Goal: Task Accomplishment & Management: Manage account settings

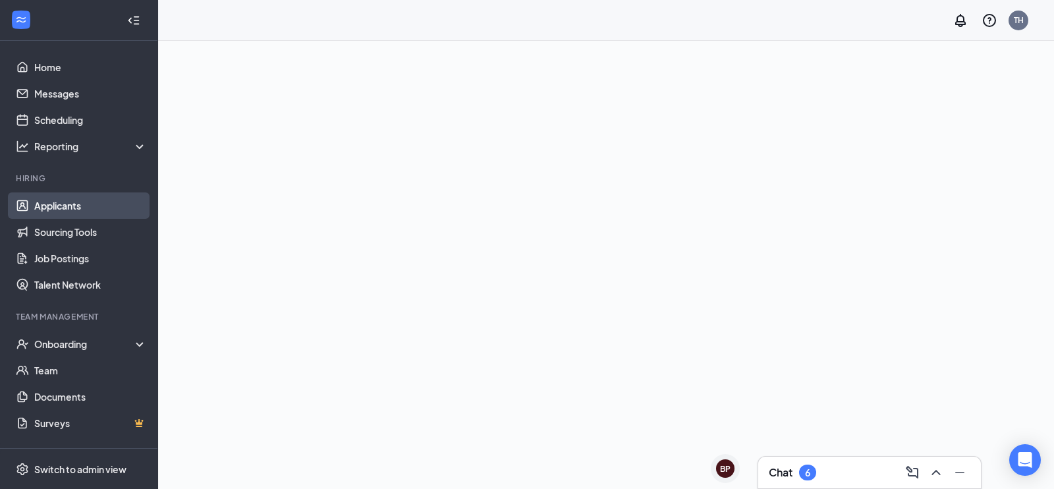
click at [73, 209] on link "Applicants" at bounding box center [90, 205] width 113 height 26
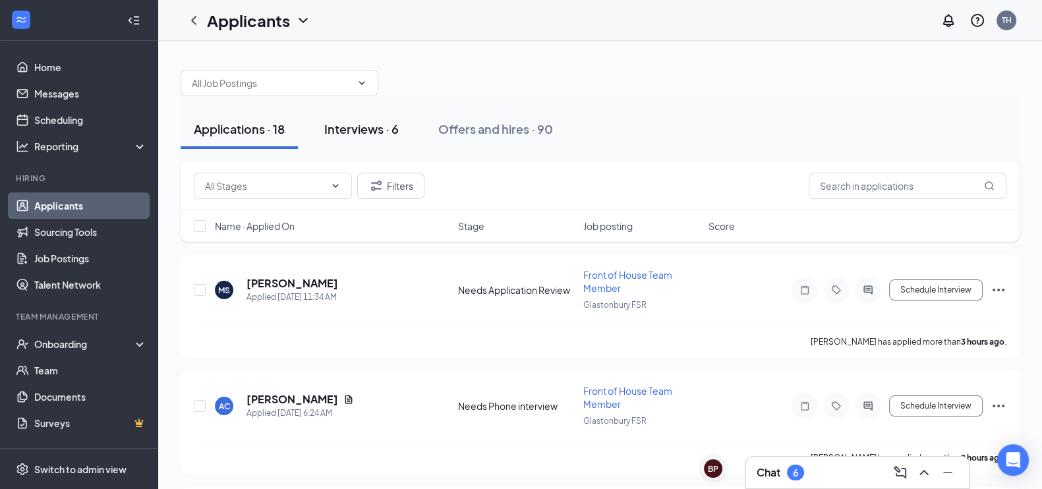
click at [376, 143] on button "Interviews · 6" at bounding box center [361, 129] width 101 height 40
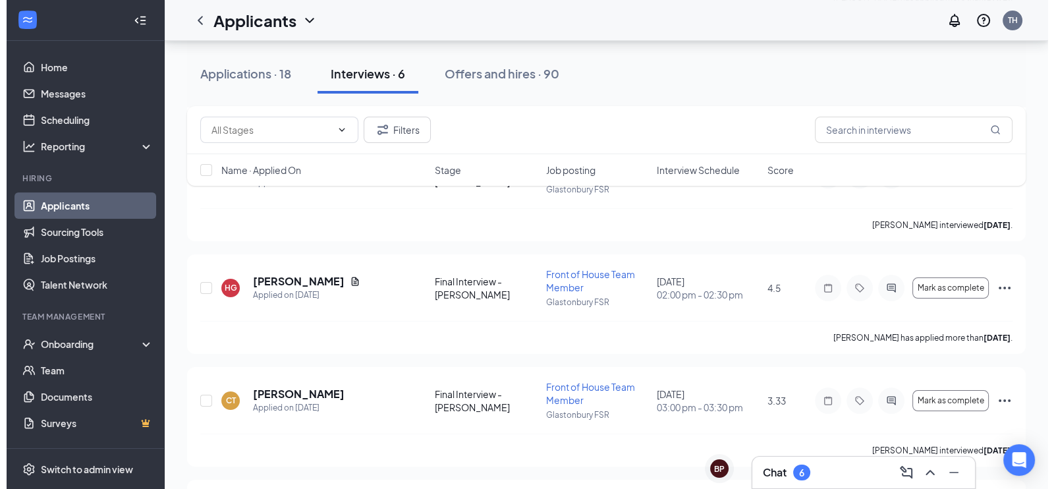
scroll to position [346, 0]
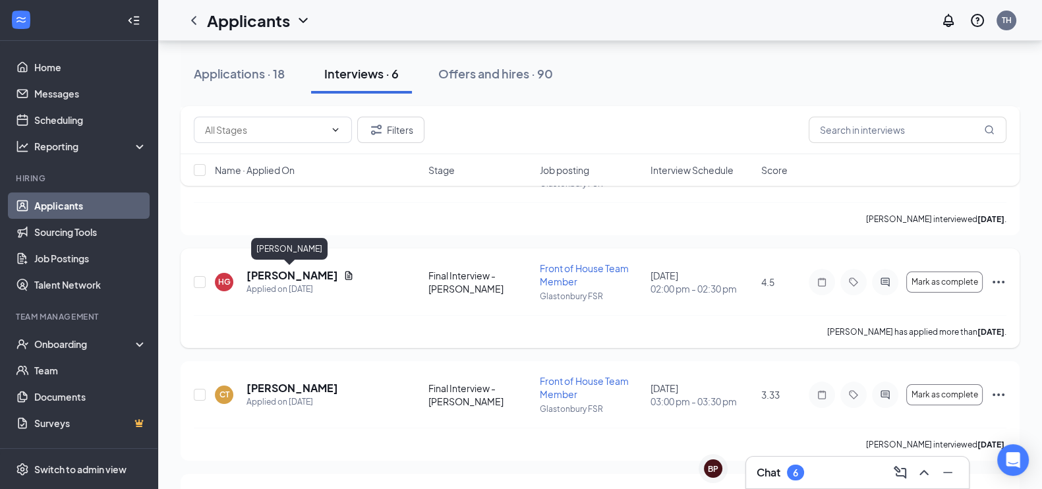
click at [279, 278] on h5 "[PERSON_NAME]" at bounding box center [292, 275] width 92 height 14
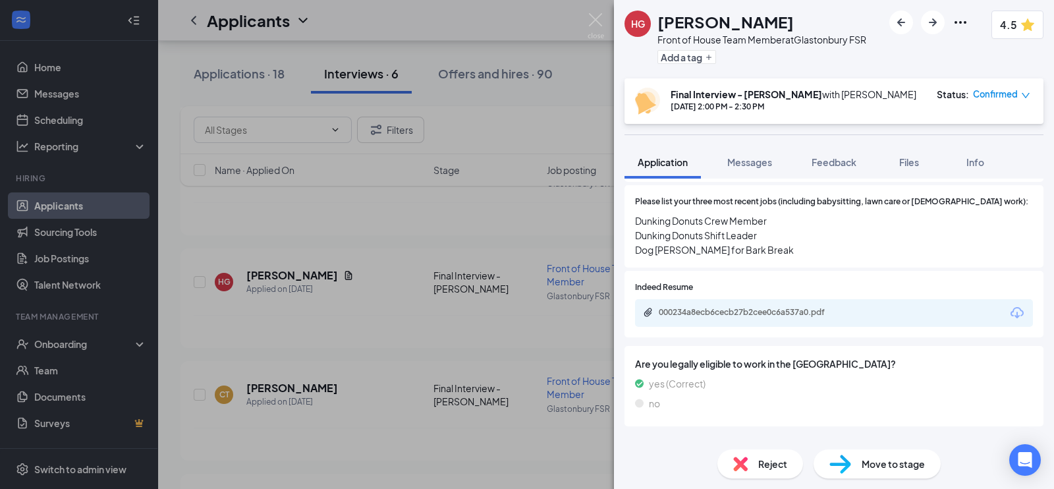
scroll to position [502, 0]
click at [710, 306] on div "000234a8ecb6cecb27b2cee0c6a537a0.pdf" at bounding box center [751, 311] width 184 height 11
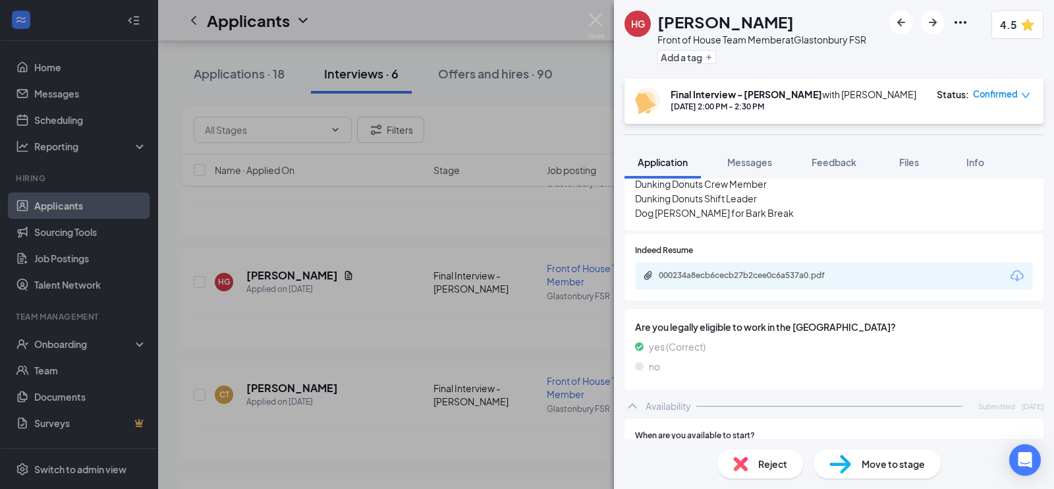
scroll to position [538, 0]
click at [744, 269] on div "000234a8ecb6cecb27b2cee0c6a537a0.pdf" at bounding box center [751, 274] width 184 height 11
click at [847, 163] on span "Feedback" at bounding box center [834, 162] width 45 height 12
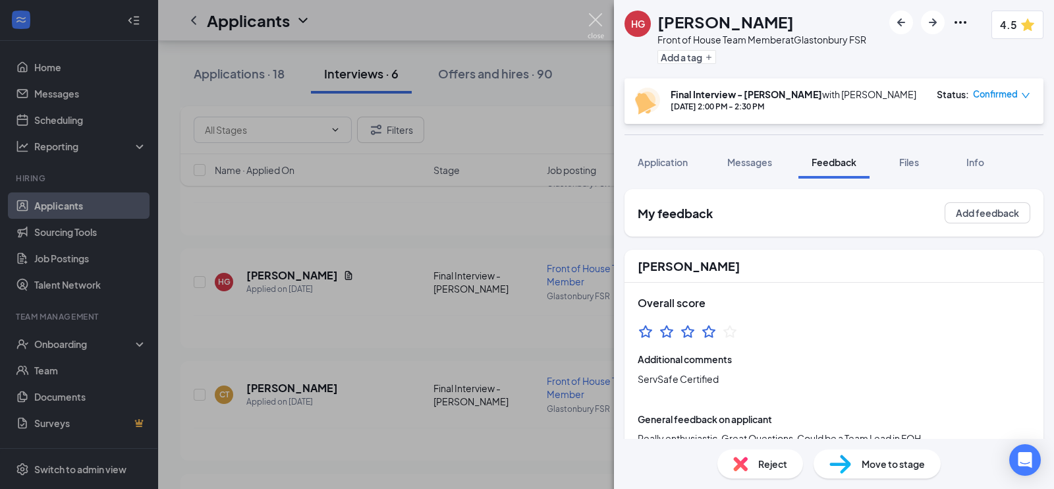
click at [594, 19] on img at bounding box center [596, 26] width 16 height 26
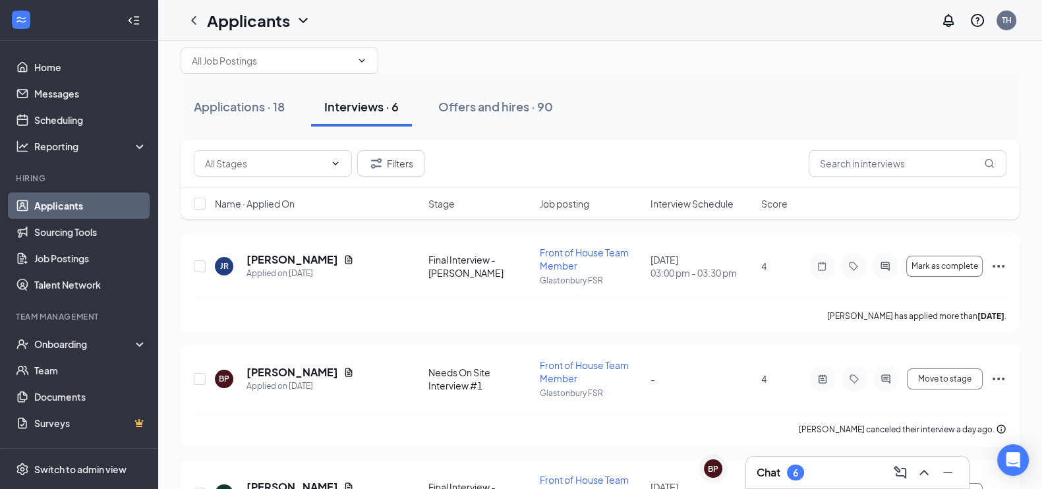
scroll to position [14, 0]
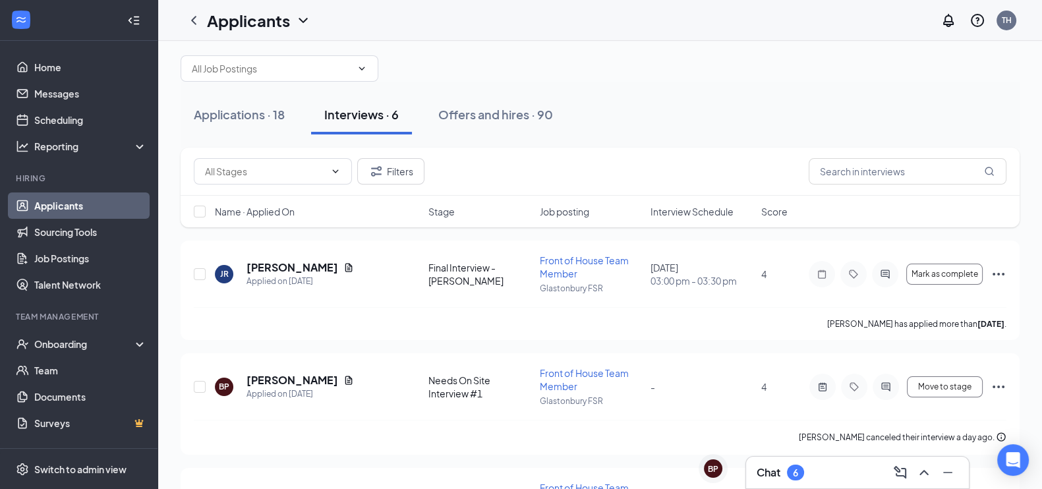
click at [800, 472] on div "6" at bounding box center [795, 472] width 17 height 16
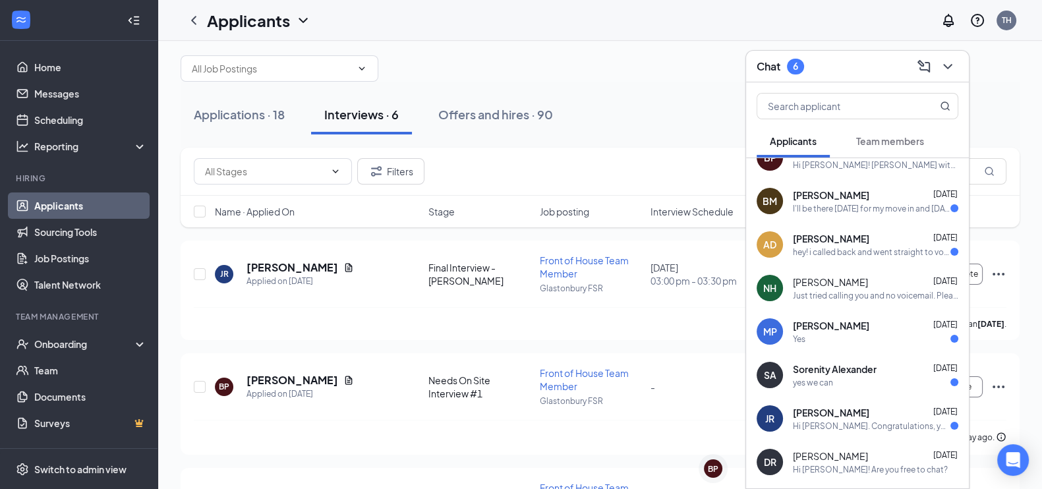
scroll to position [23, 0]
click at [953, 54] on div "Chat 6" at bounding box center [857, 67] width 223 height 32
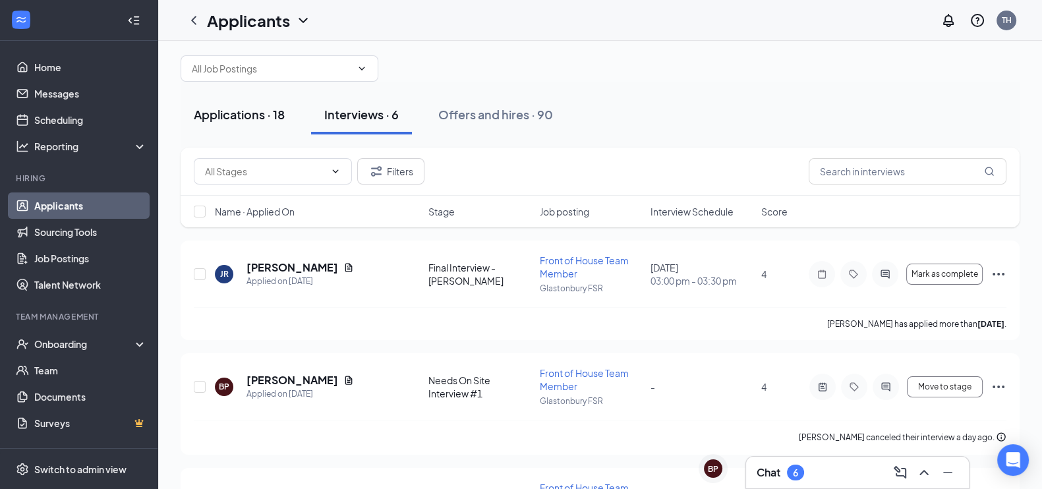
click at [246, 109] on div "Applications · 18" at bounding box center [239, 114] width 91 height 16
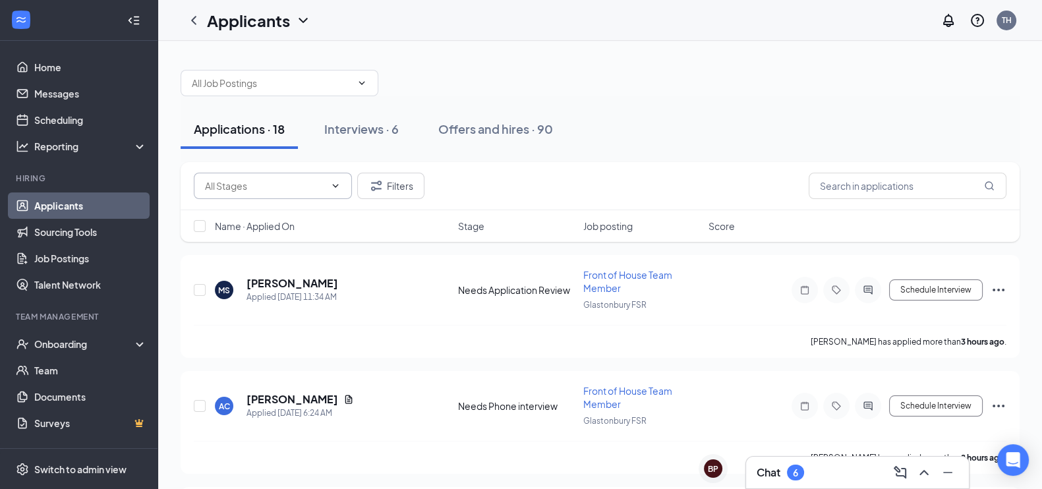
click at [278, 198] on span at bounding box center [273, 186] width 158 height 26
click at [306, 186] on input "text" at bounding box center [265, 186] width 120 height 14
click at [293, 188] on input "text" at bounding box center [265, 186] width 120 height 14
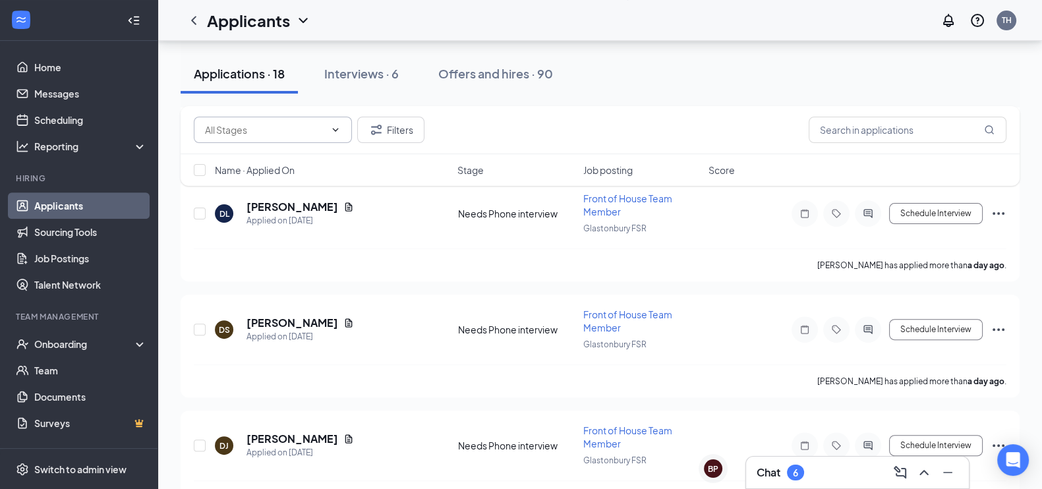
scroll to position [536, 0]
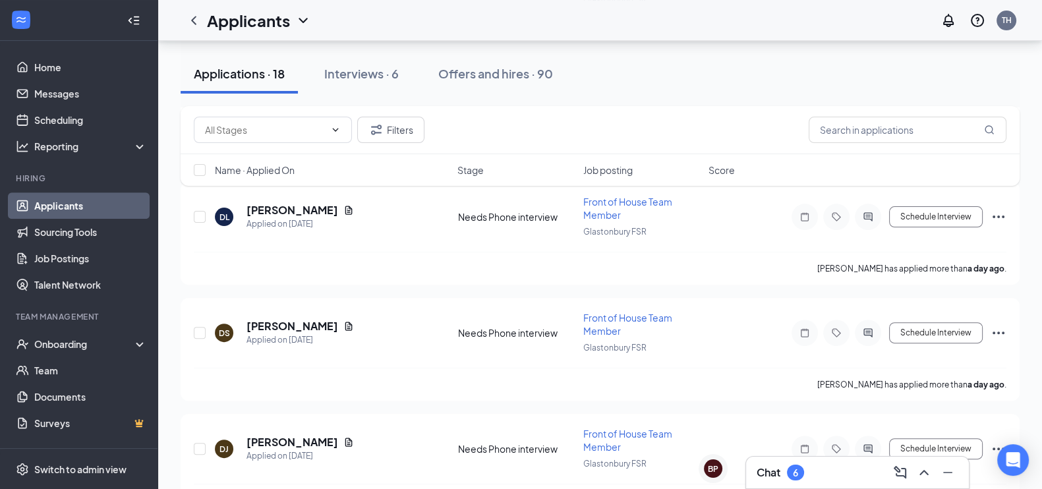
click at [778, 475] on h3 "Chat" at bounding box center [768, 472] width 24 height 14
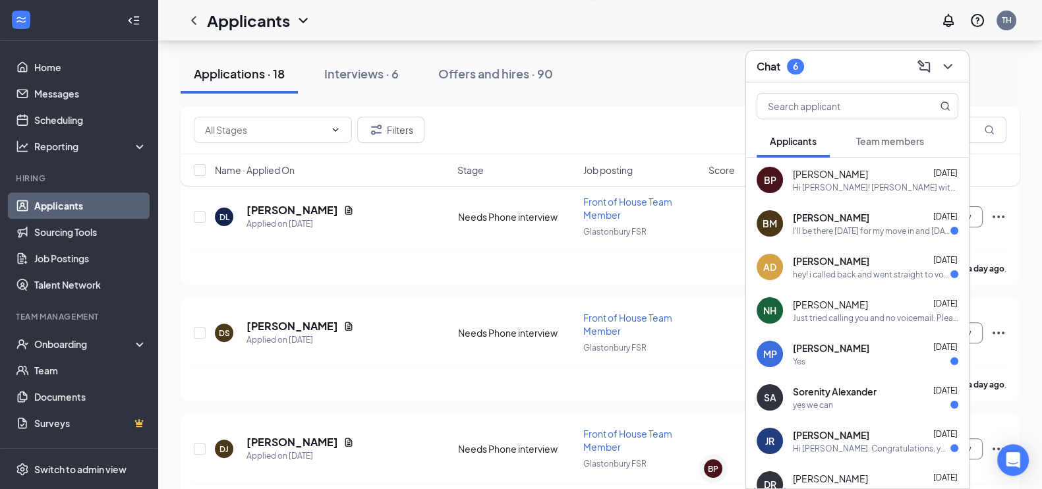
click at [878, 195] on div "BP Briana Pacheco Aug 25 Hi Briana! Kim with CFA Glastonbury. I see that you ca…" at bounding box center [857, 179] width 223 height 43
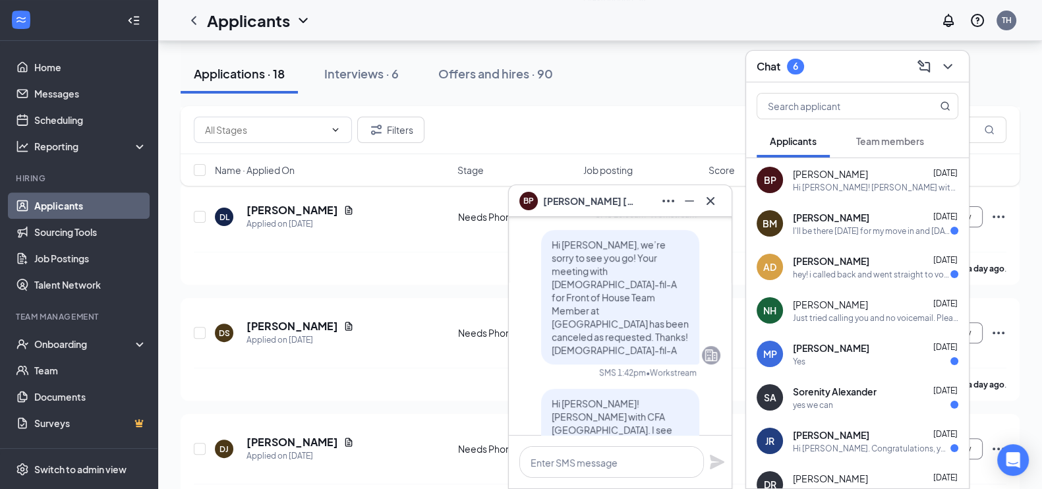
scroll to position [0, 0]
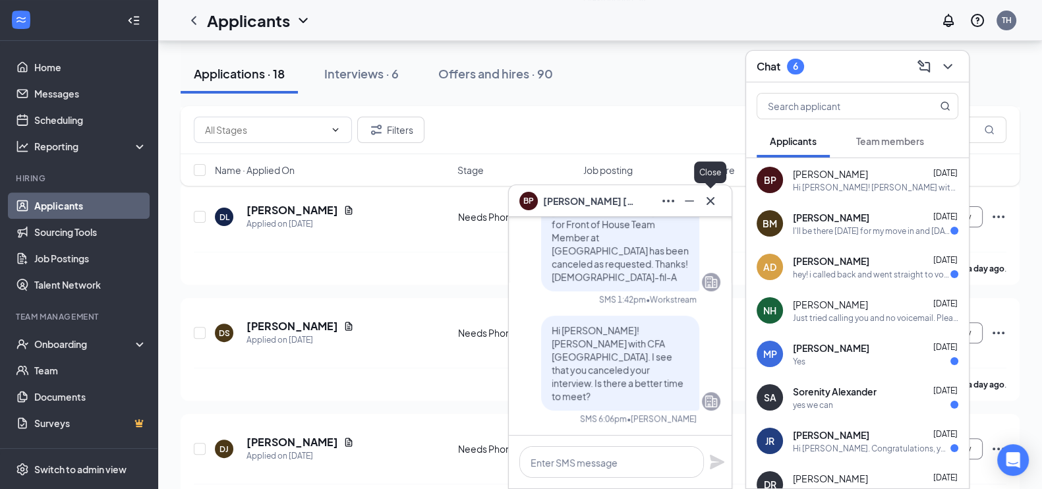
click at [712, 202] on icon "Cross" at bounding box center [710, 200] width 8 height 8
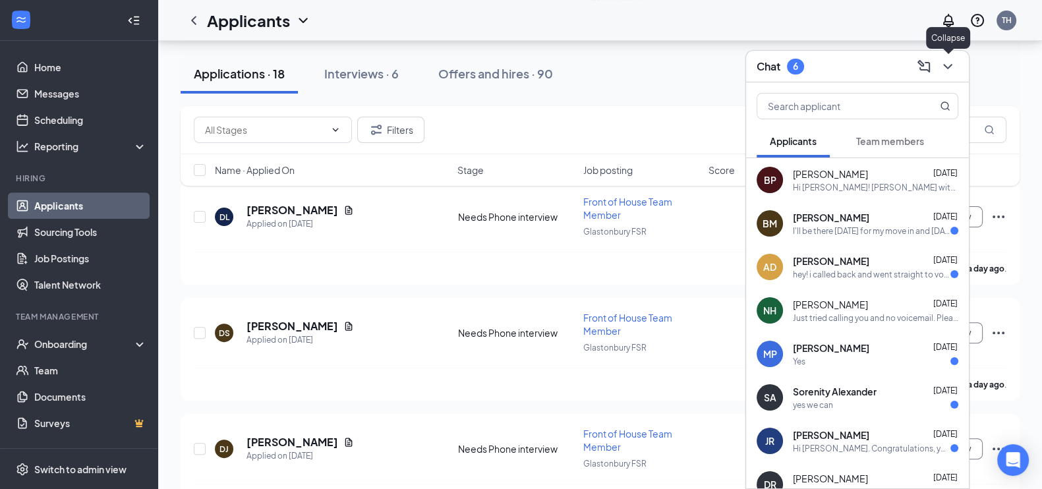
click at [948, 69] on icon "ChevronDown" at bounding box center [947, 67] width 16 height 16
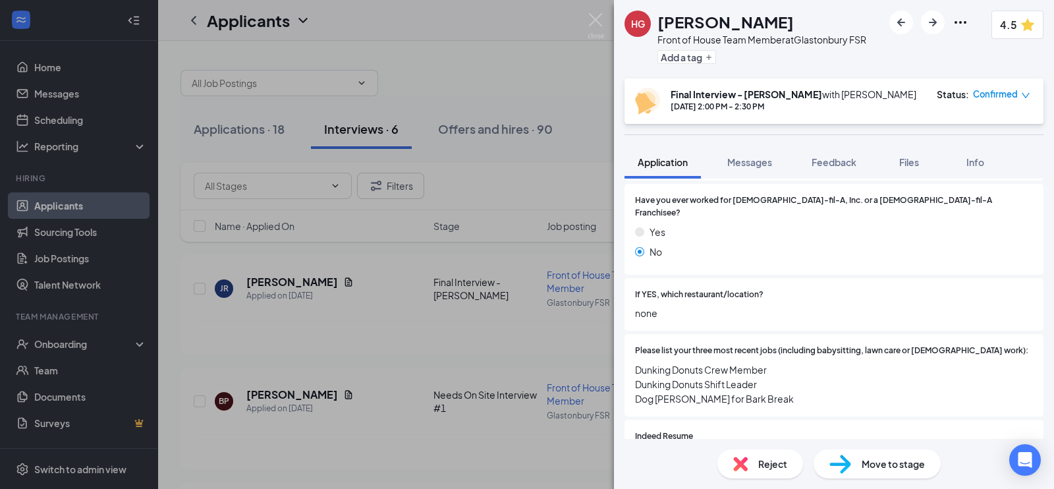
scroll to position [365, 0]
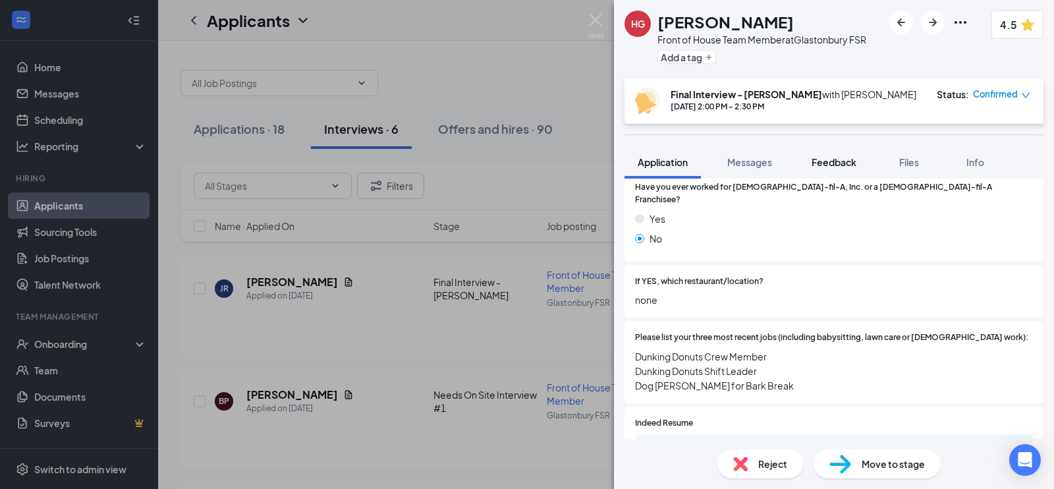
click at [835, 165] on span "Feedback" at bounding box center [834, 162] width 45 height 12
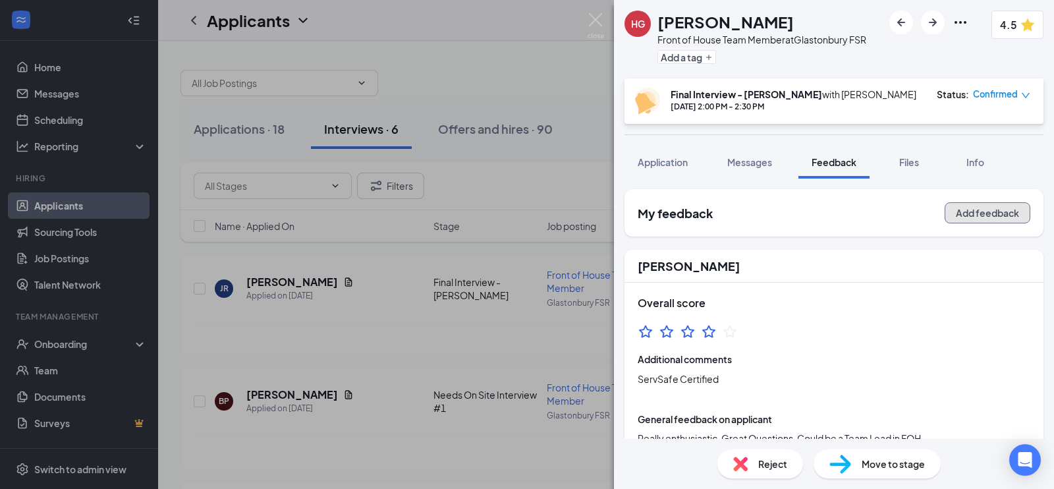
click at [991, 209] on button "Add feedback" at bounding box center [988, 212] width 86 height 21
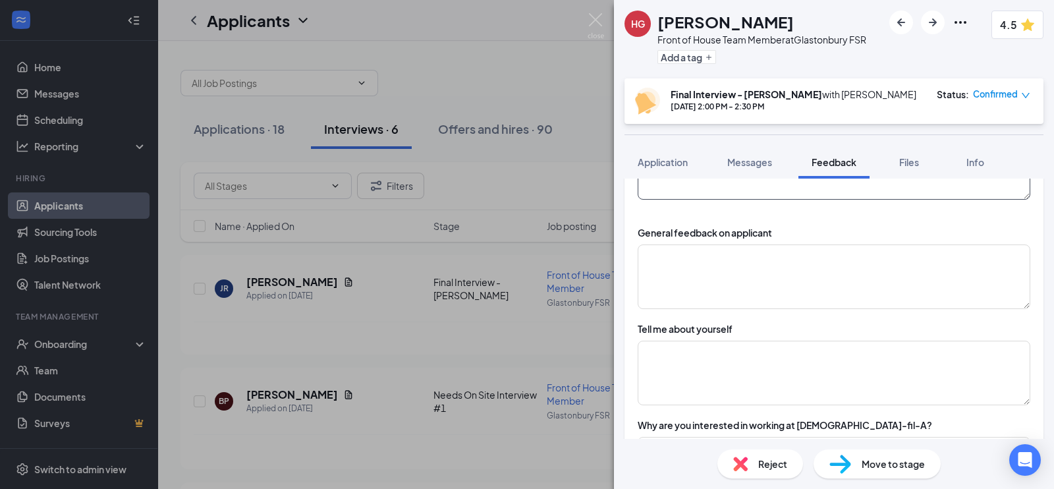
scroll to position [169, 0]
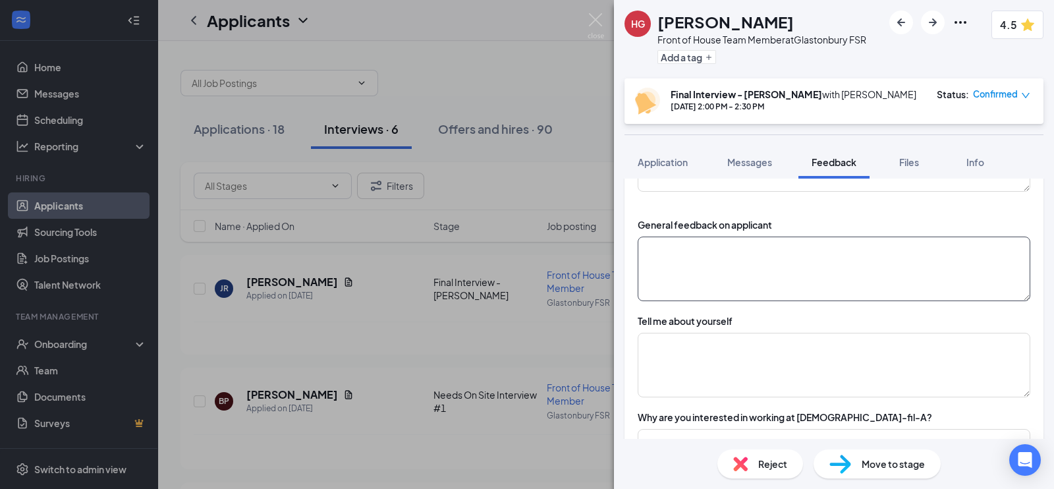
click at [731, 285] on textarea at bounding box center [834, 269] width 393 height 65
click at [721, 350] on textarea at bounding box center [834, 365] width 393 height 65
click at [918, 334] on textarea "talked about divorced parents, and oldest of 4 siblings" at bounding box center [834, 365] width 393 height 65
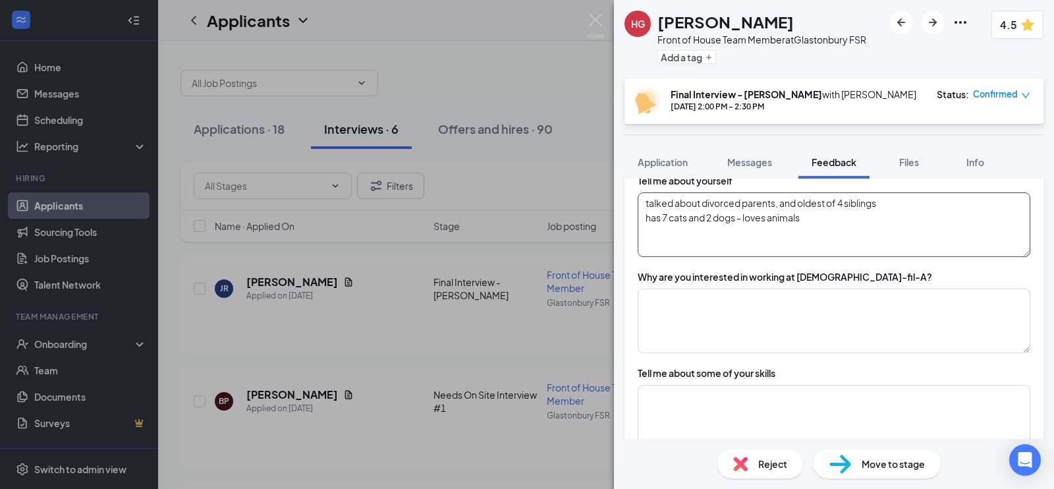
scroll to position [314, 0]
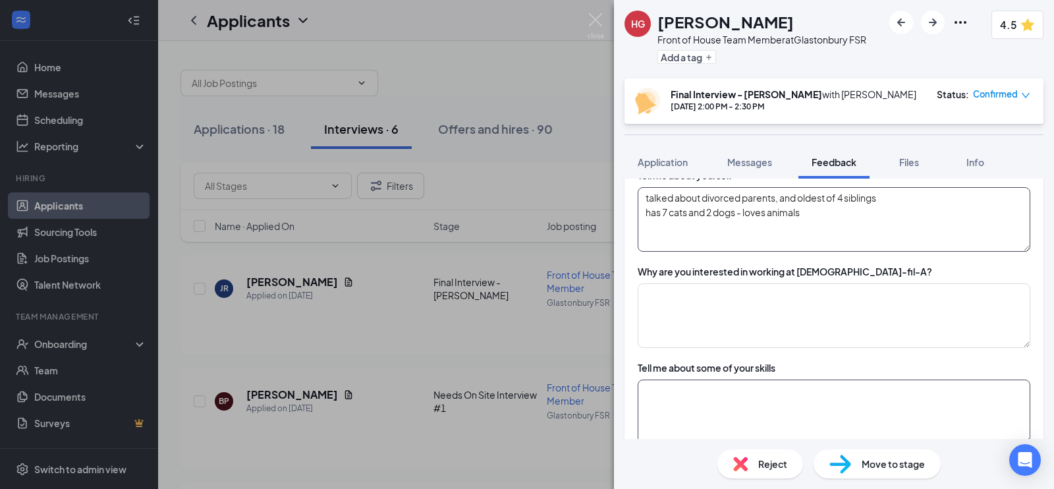
type textarea "talked about divorced parents, and oldest of 4 siblings has 7 cats and 2 dogs -…"
click at [816, 414] on textarea at bounding box center [834, 411] width 393 height 65
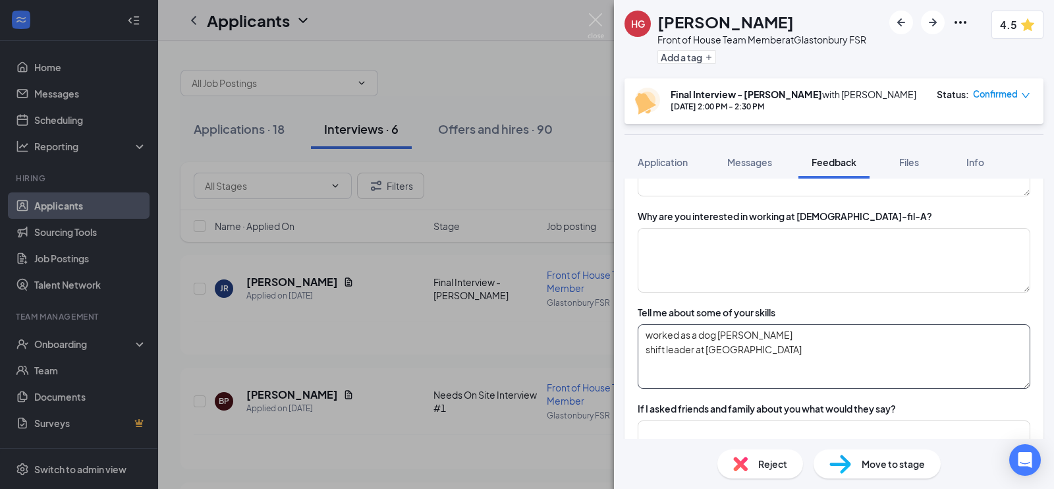
scroll to position [370, 0]
click at [762, 350] on textarea "worked as a dog [PERSON_NAME] shift leader at [GEOGRAPHIC_DATA]" at bounding box center [834, 355] width 393 height 65
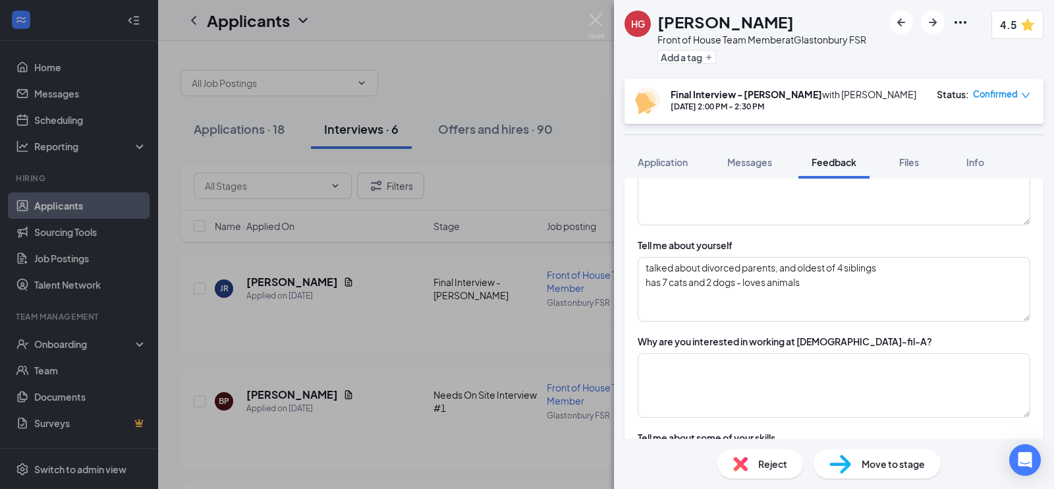
scroll to position [244, 0]
type textarea "worked as a dog [PERSON_NAME] shift leader at [GEOGRAPHIC_DATA]"
click at [833, 290] on textarea "talked about divorced parents, and oldest of 4 siblings has 7 cats and 2 dogs -…" at bounding box center [834, 290] width 393 height 65
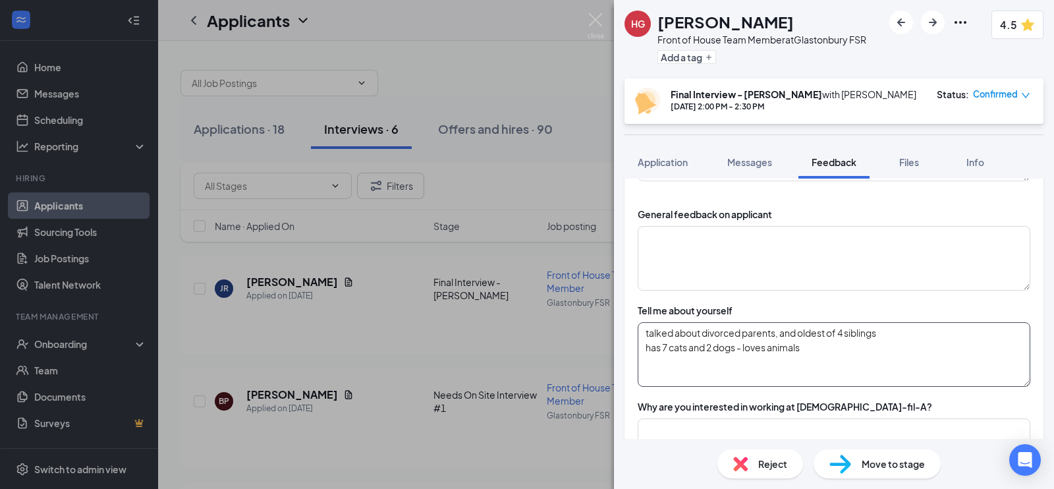
scroll to position [175, 0]
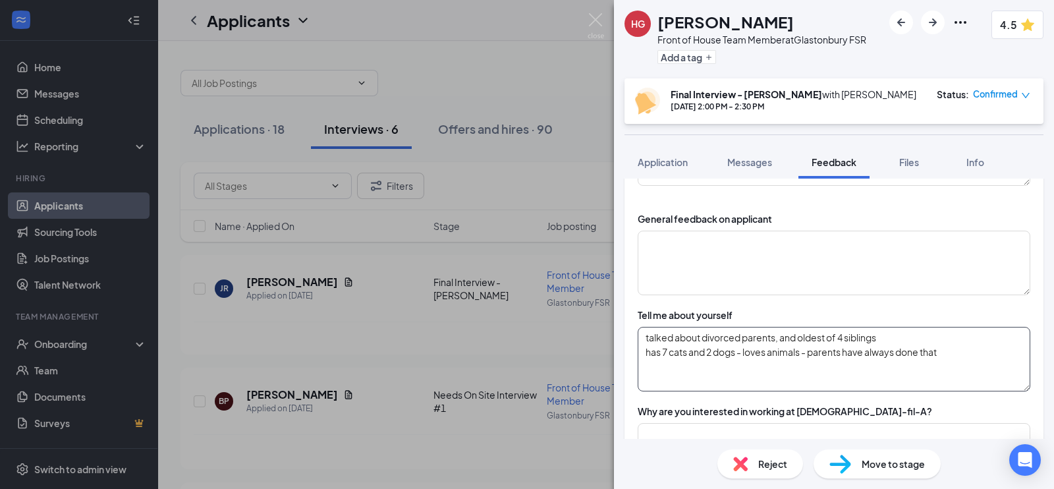
click at [816, 356] on textarea "talked about divorced parents, and oldest of 4 siblings has 7 cats and 2 dogs -…" at bounding box center [834, 359] width 393 height 65
click at [810, 353] on textarea "talked about divorced parents, and oldest of 4 siblings has 7 cats and 2 dogs -…" at bounding box center [834, 359] width 393 height 65
click at [834, 350] on textarea "talked about divorced parents, and oldest of 4 siblings has 7 cats and 2 dogs -…" at bounding box center [834, 359] width 393 height 65
click at [848, 352] on textarea "talked about divorced parents, and oldest of 4 siblings has 7 cats and 2 dogs -…" at bounding box center [834, 359] width 393 height 65
click at [939, 349] on textarea "talked about divorced parents, and oldest of 4 siblings has 7 cats and 2 dogs -…" at bounding box center [834, 359] width 393 height 65
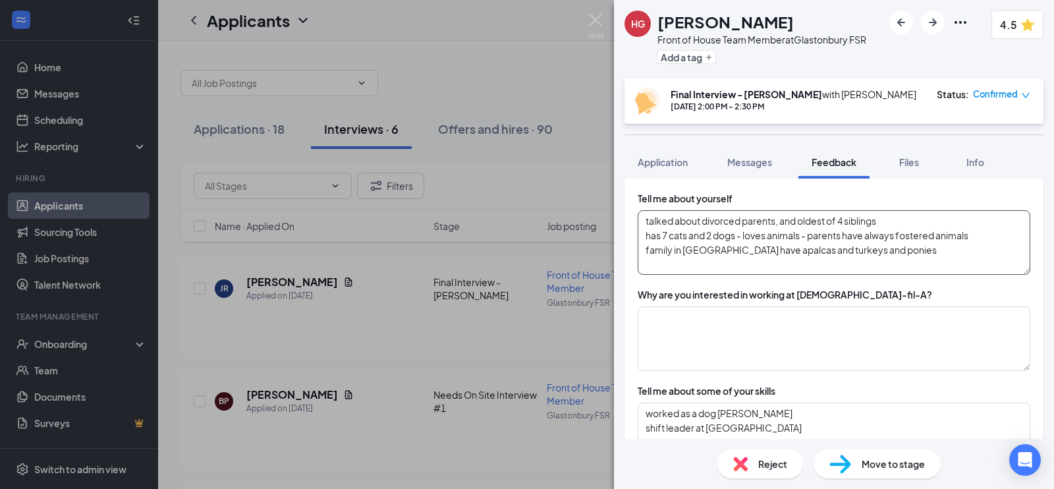
scroll to position [293, 0]
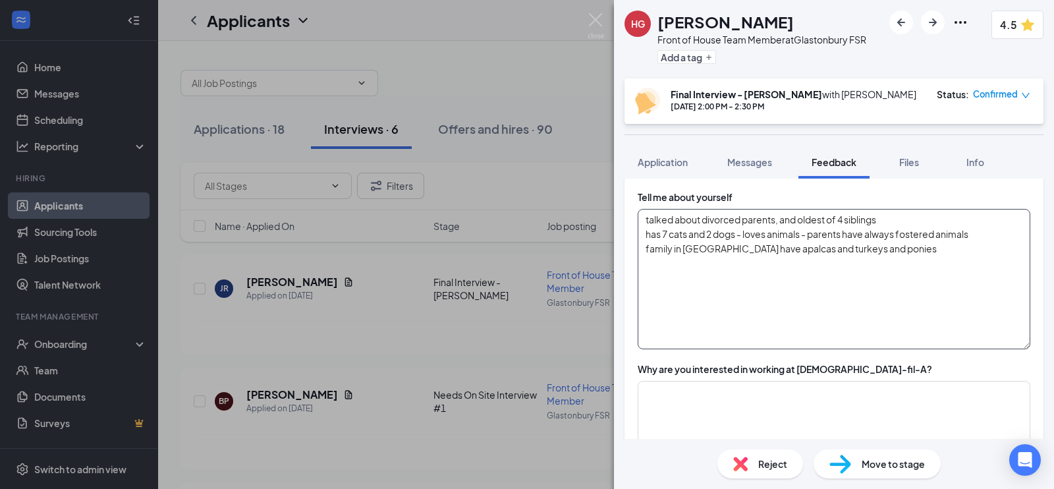
drag, startPoint x: 1013, startPoint y: 267, endPoint x: 1015, endPoint y: 344, distance: 76.4
click at [1015, 344] on textarea "talked about divorced parents, and oldest of 4 siblings has 7 cats and 2 dogs -…" at bounding box center [834, 279] width 393 height 140
click at [719, 249] on textarea "talked about divorced parents, and oldest of 4 siblings has 7 cats and 2 dogs -…" at bounding box center [834, 279] width 393 height 140
click at [738, 250] on textarea "talked about divorced parents, and oldest of 4 siblings has 7 cats and 2 dogs -…" at bounding box center [834, 279] width 393 height 140
click at [880, 252] on textarea "talked about divorced parents, and oldest of 4 siblings has 7 cats and 2 dogs -…" at bounding box center [834, 279] width 393 height 140
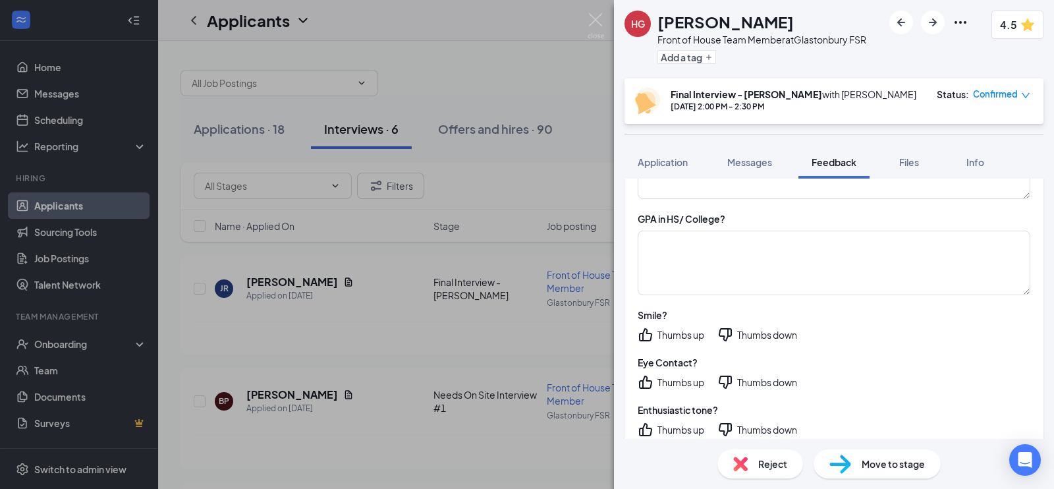
scroll to position [1124, 0]
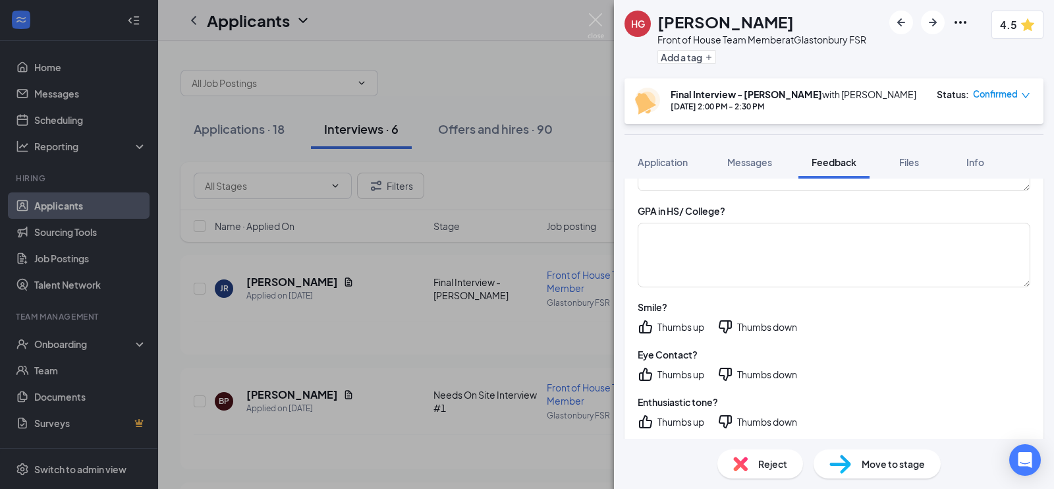
type textarea "talked about divorced parents, and oldest of 4 siblings has 7 cats and 2 dogs -…"
click at [880, 252] on textarea at bounding box center [834, 255] width 393 height 65
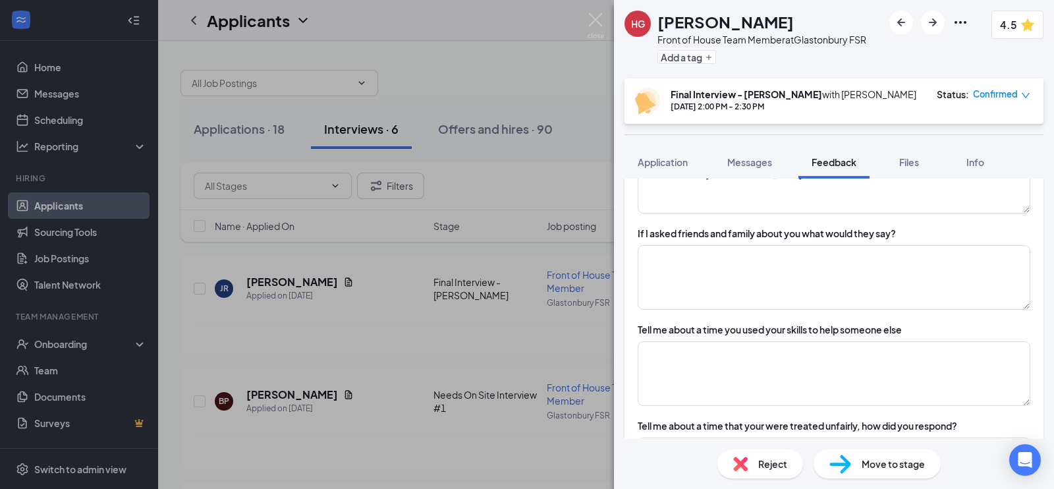
scroll to position [620, 0]
type textarea "maybe 3"
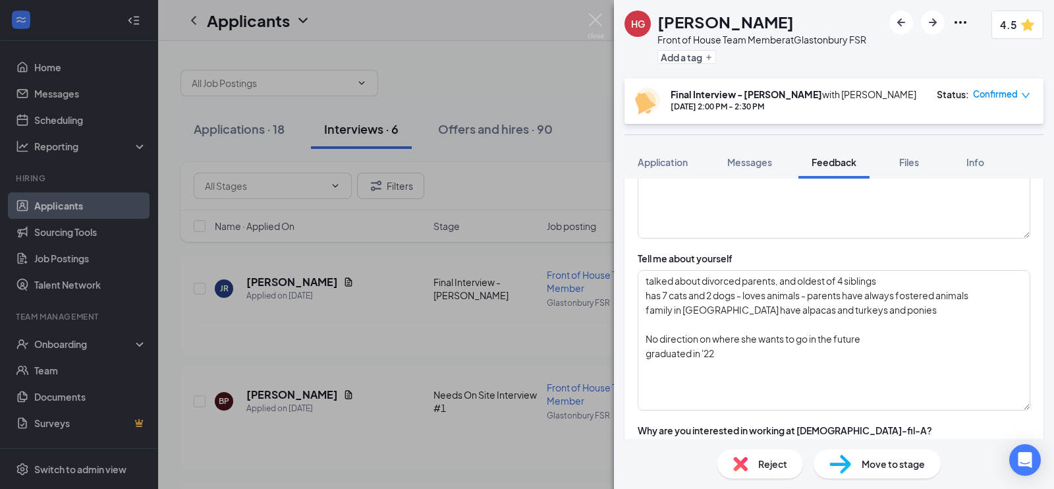
scroll to position [231, 0]
click at [807, 359] on textarea "talked about divorced parents, and oldest of 4 siblings has 7 cats and 2 dogs -…" at bounding box center [834, 341] width 393 height 140
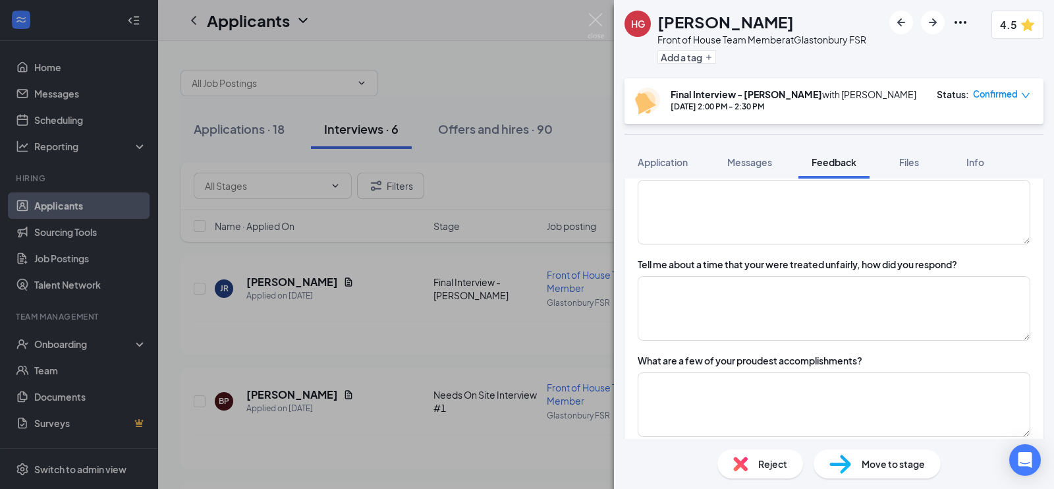
scroll to position [783, 0]
click at [769, 299] on textarea at bounding box center [834, 307] width 393 height 65
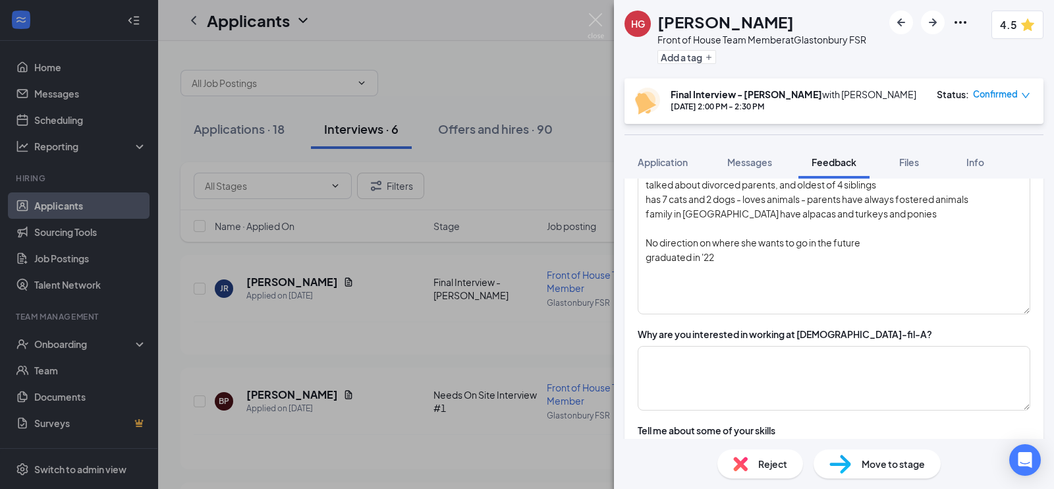
scroll to position [331, 0]
type textarea "had a complaint about her and she decided to leave because she didnt agree that…"
click at [758, 377] on textarea at bounding box center [834, 375] width 393 height 65
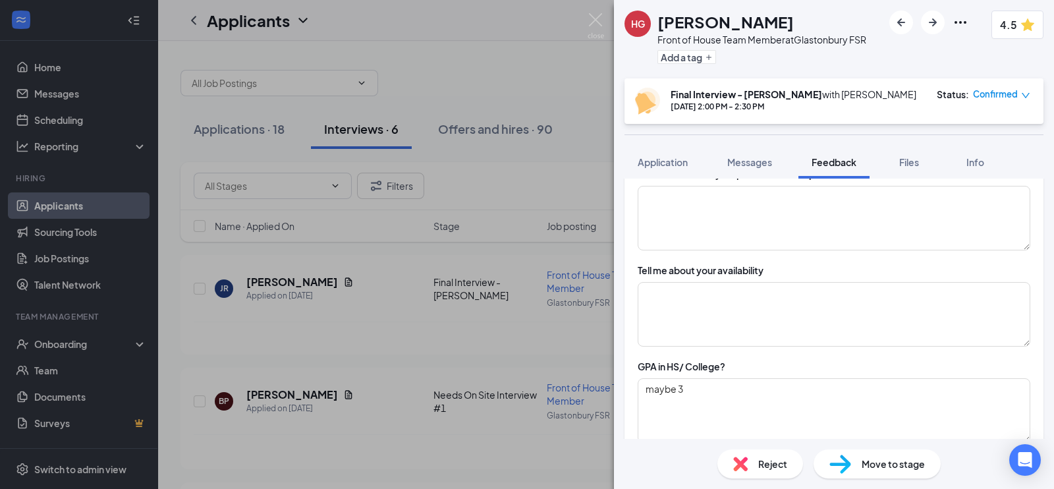
scroll to position [992, 0]
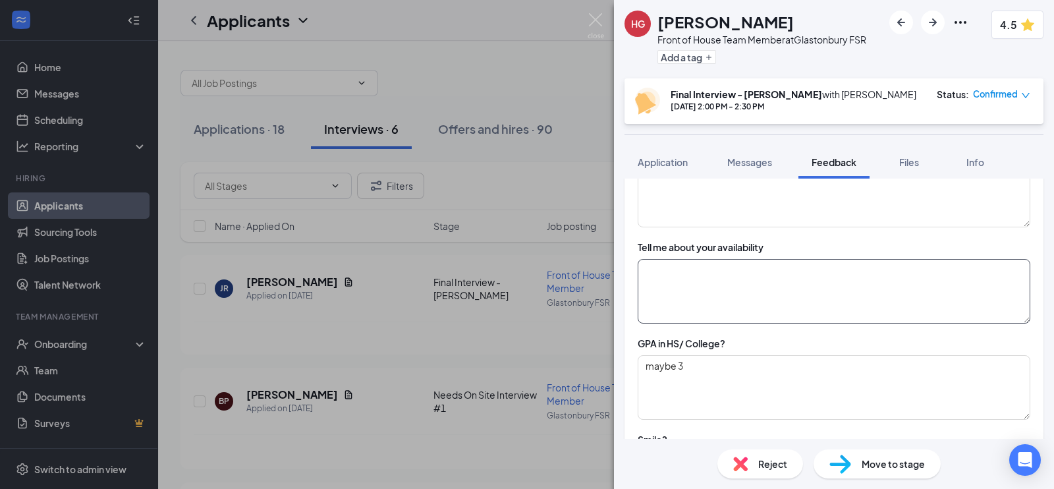
type textarea "nice environment - likes our sandwiches"
click at [702, 269] on textarea at bounding box center [834, 291] width 393 height 65
click at [700, 291] on textarea at bounding box center [834, 291] width 393 height 65
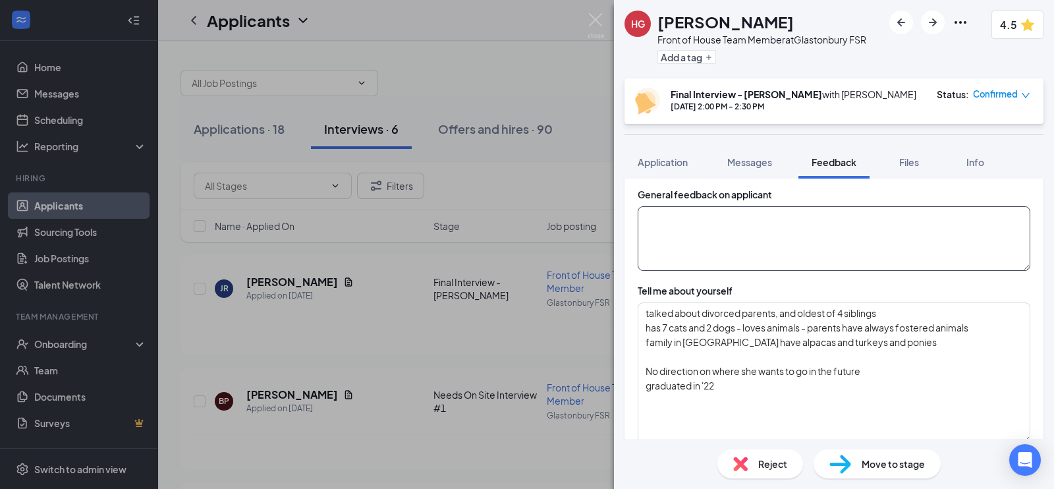
scroll to position [141, 0]
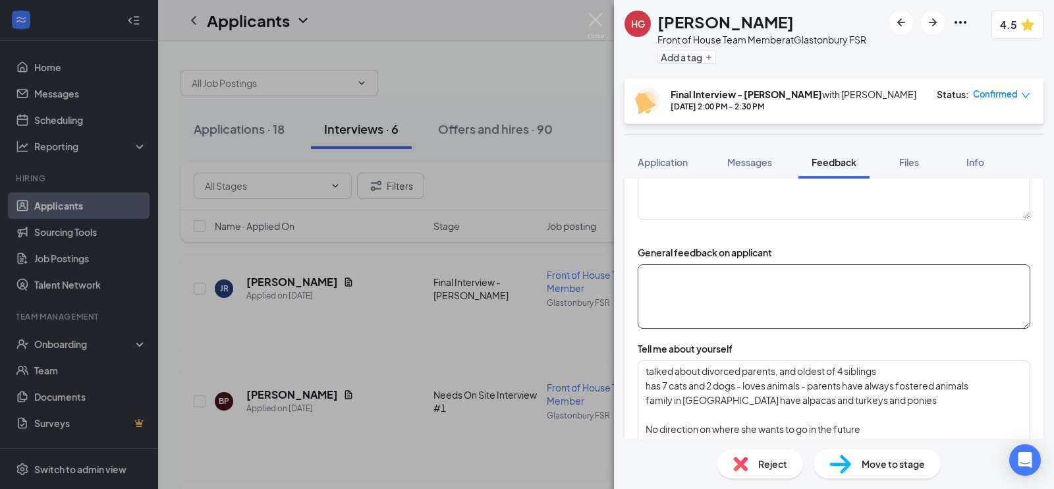
type textarea "mornings/ afternoons - preferred open availability"
click at [660, 294] on textarea at bounding box center [834, 296] width 393 height 65
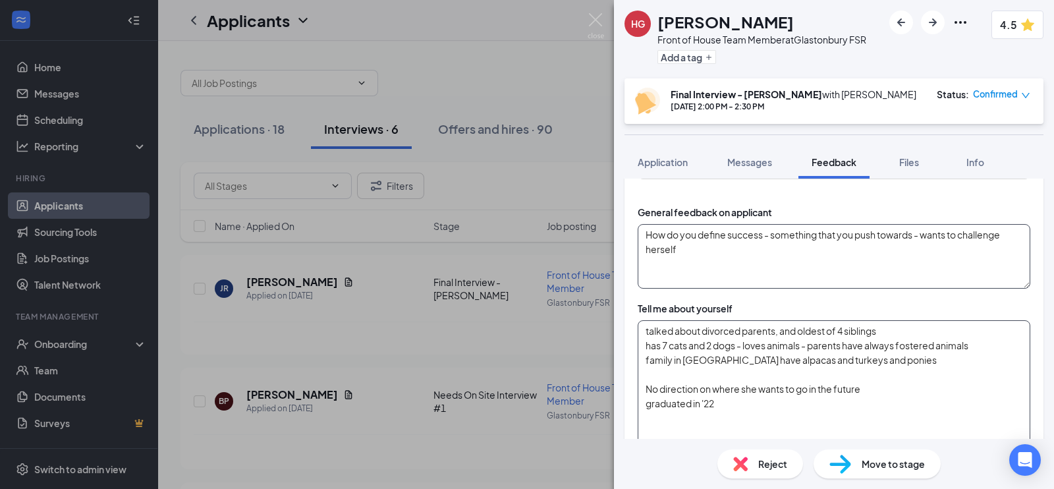
scroll to position [181, 0]
click at [710, 254] on textarea "How do you define success - something that you push towards - wants to challeng…" at bounding box center [834, 257] width 393 height 65
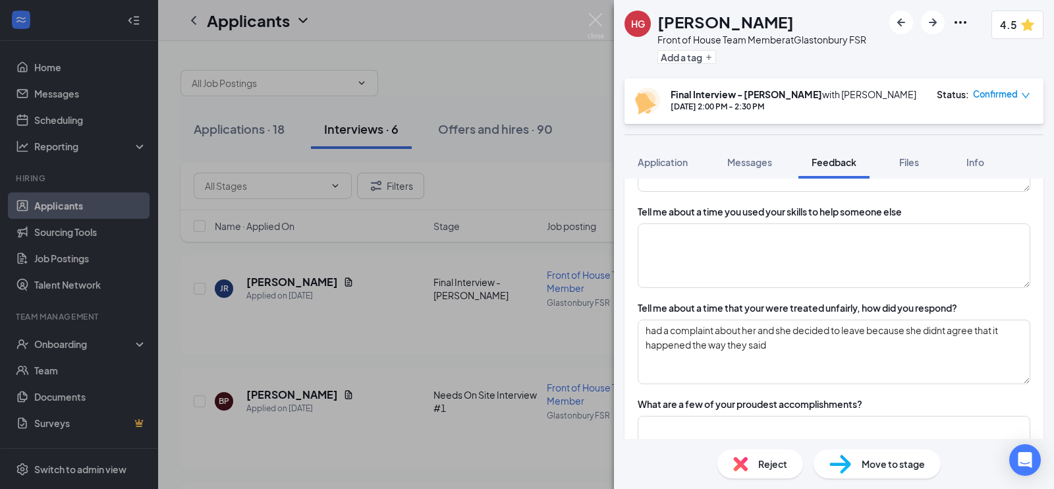
scroll to position [734, 0]
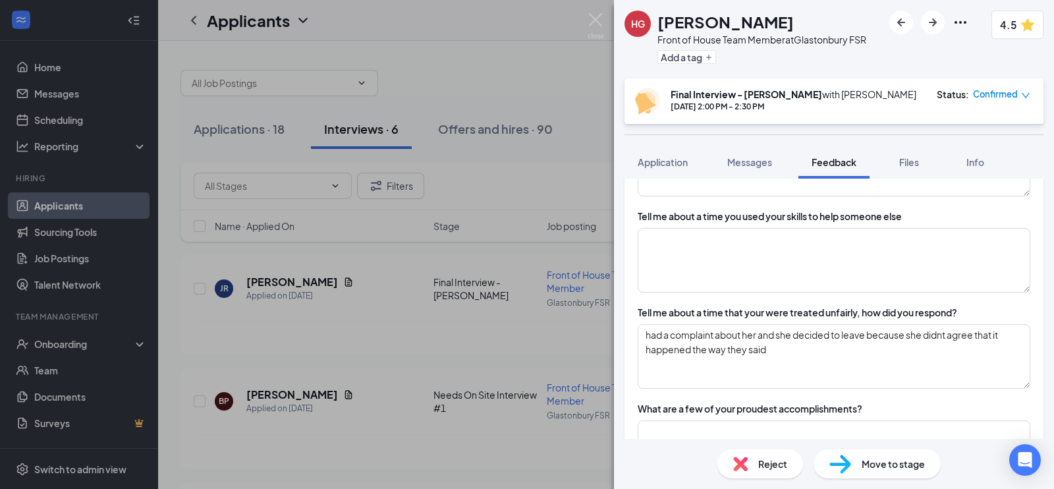
type textarea "How do you define success - something that you push towards - wants to challeng…"
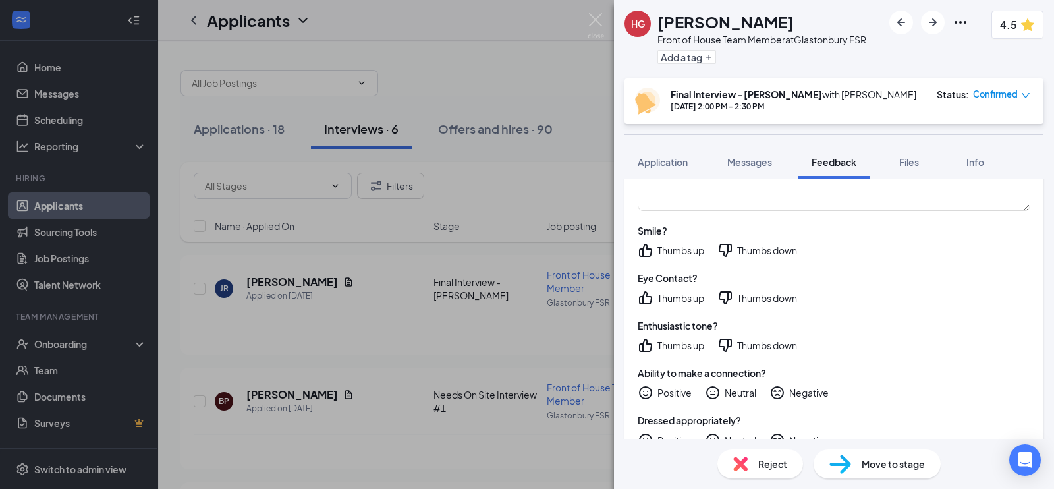
scroll to position [1202, 0]
click at [686, 242] on div "Thumbs up" at bounding box center [680, 248] width 47 height 13
click at [677, 290] on div "Thumbs up" at bounding box center [680, 296] width 47 height 13
click at [658, 344] on div "Thumbs up" at bounding box center [680, 343] width 47 height 13
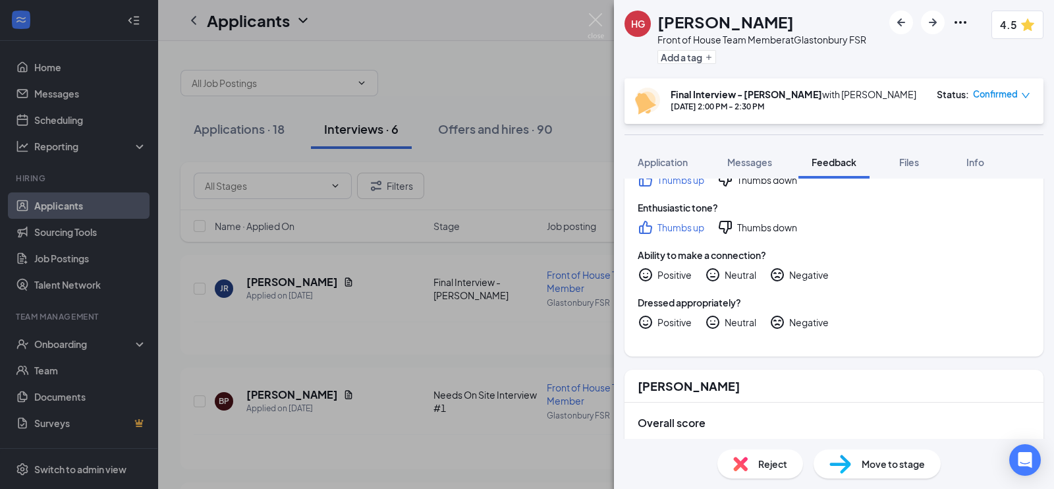
scroll to position [1325, 0]
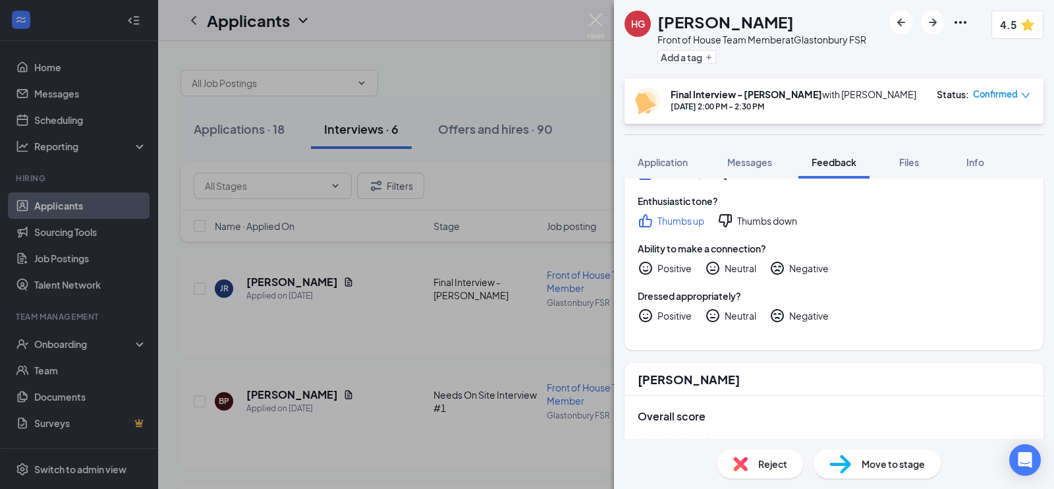
click at [679, 267] on div "Positive" at bounding box center [674, 268] width 34 height 13
click at [678, 310] on div "Positive" at bounding box center [674, 315] width 34 height 13
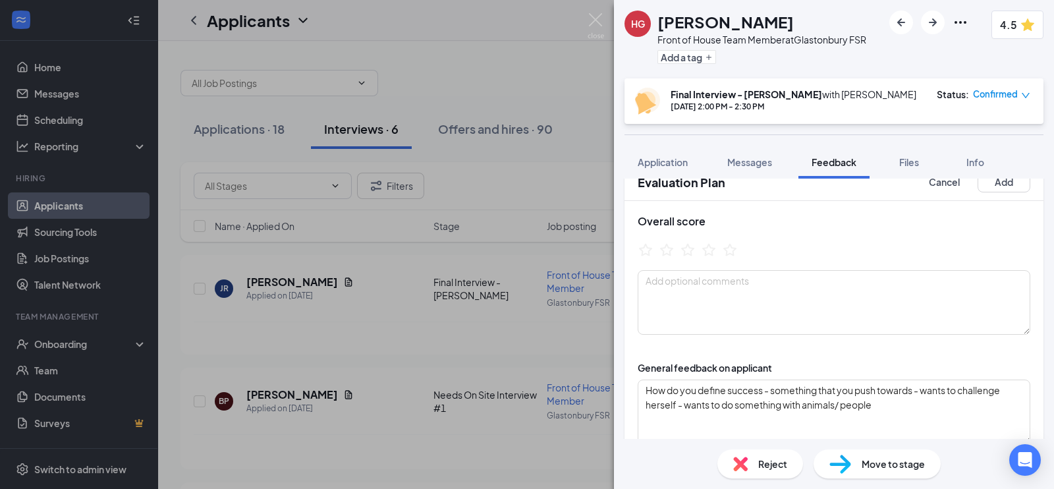
scroll to position [0, 0]
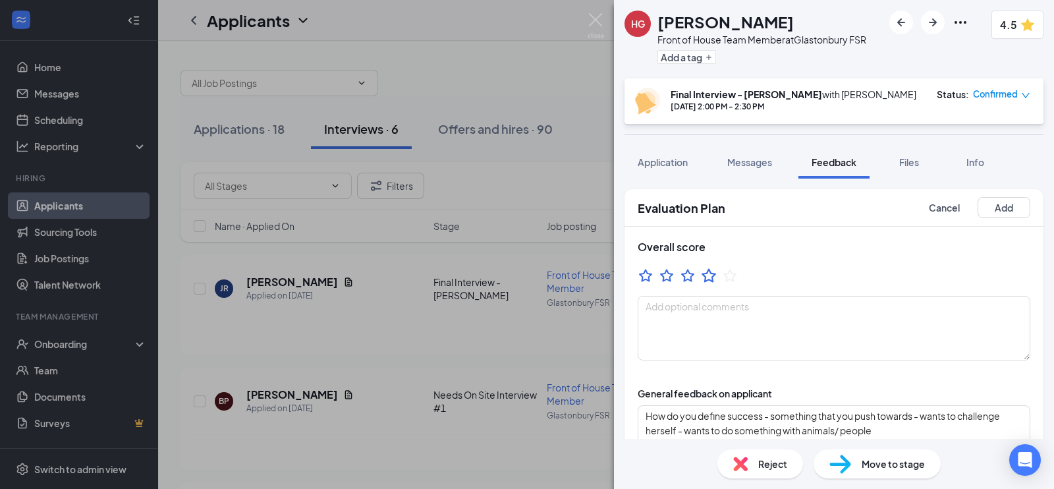
click at [709, 279] on icon "StarBorder" at bounding box center [709, 275] width 14 height 14
click at [704, 314] on textarea at bounding box center [834, 328] width 393 height 65
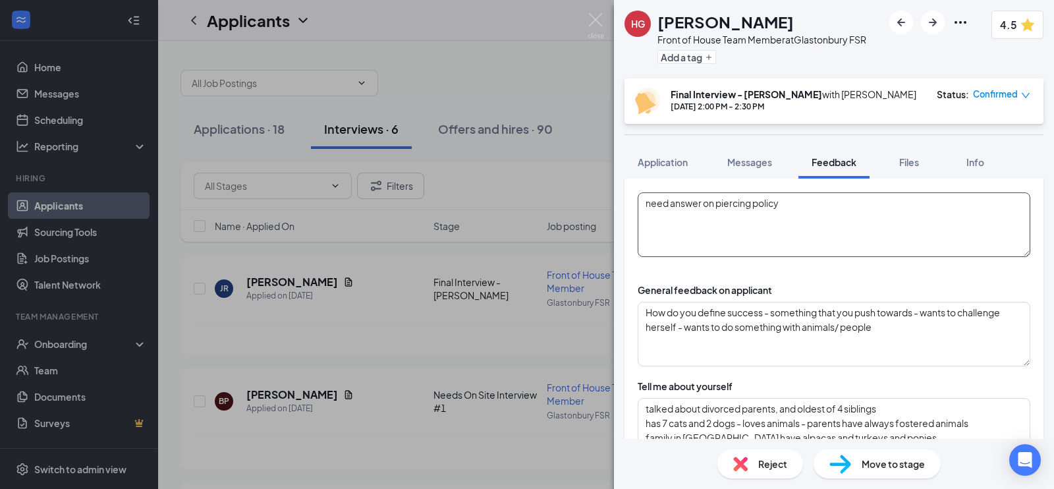
scroll to position [105, 0]
type textarea "need answer on piercing policy"
click at [741, 318] on textarea "How do you define success - something that you push towards - wants to challeng…" at bounding box center [834, 332] width 393 height 65
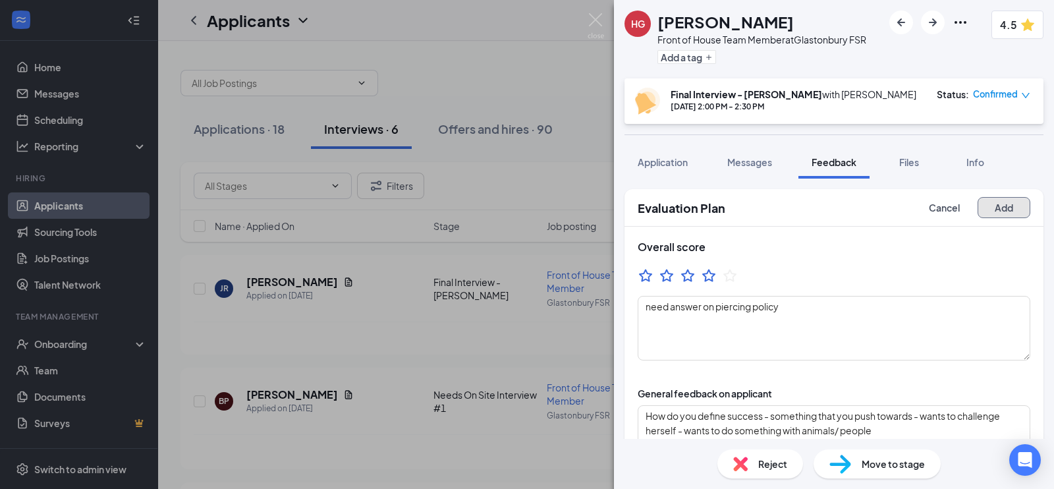
click at [1001, 206] on button "Add" at bounding box center [1004, 207] width 53 height 21
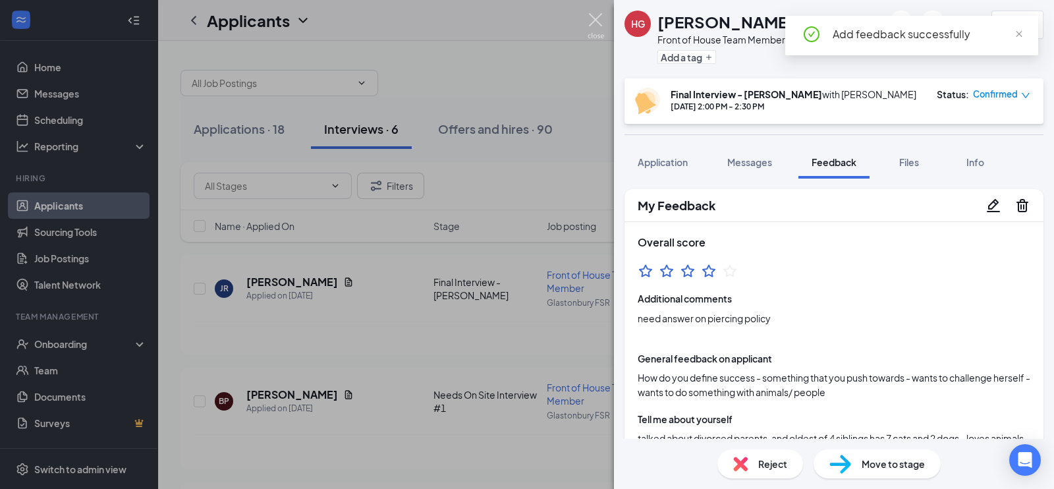
click at [596, 20] on img at bounding box center [596, 26] width 16 height 26
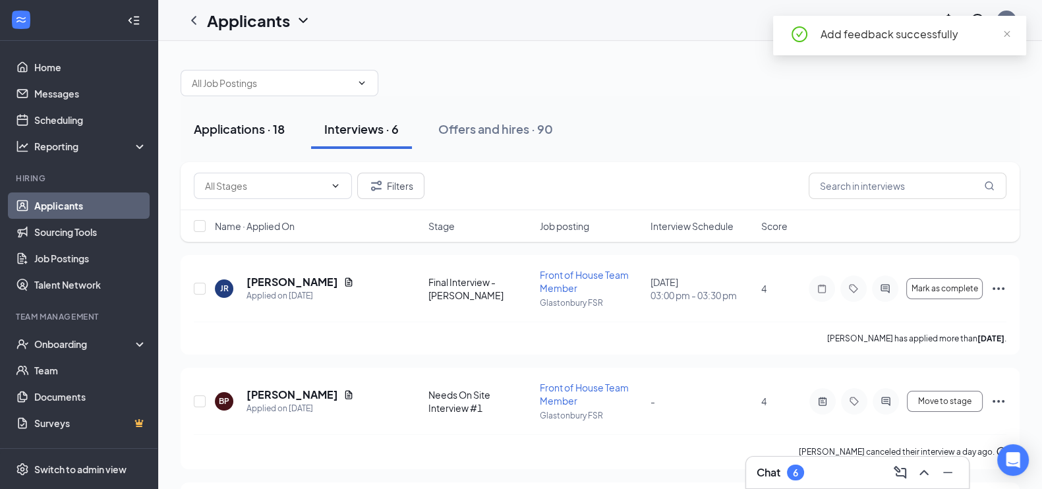
click at [275, 140] on button "Applications · 18" at bounding box center [239, 129] width 117 height 40
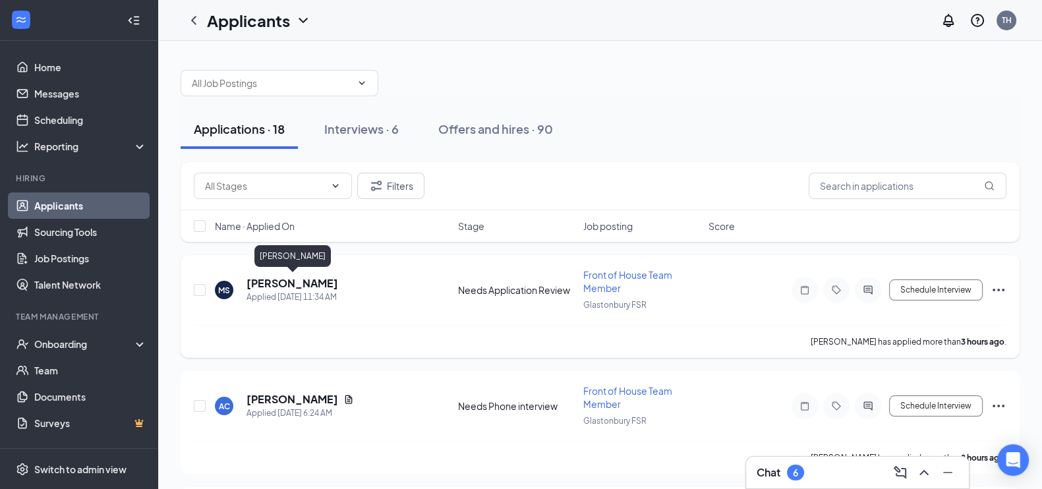
click at [315, 278] on h5 "[PERSON_NAME]" at bounding box center [292, 283] width 92 height 14
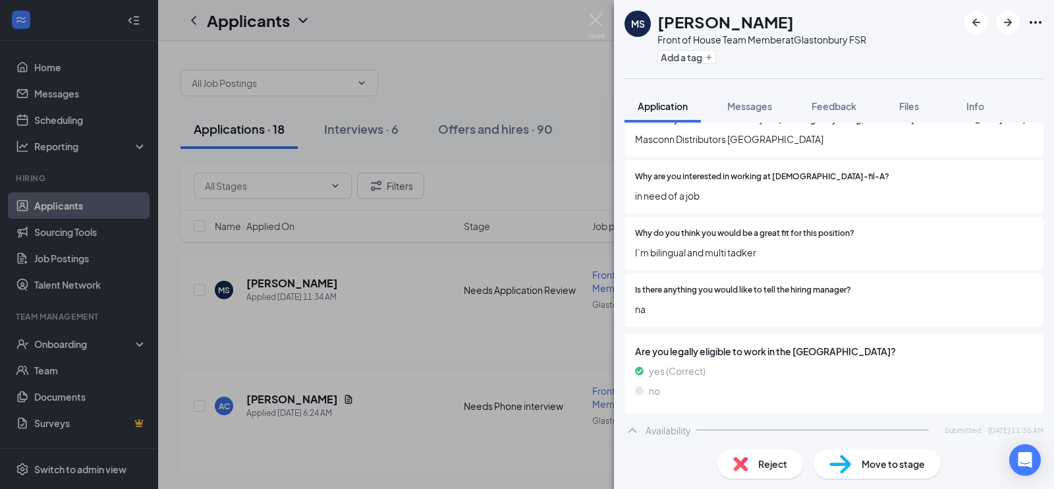
scroll to position [528, 0]
click at [1006, 27] on icon "ArrowRight" at bounding box center [1008, 22] width 16 height 16
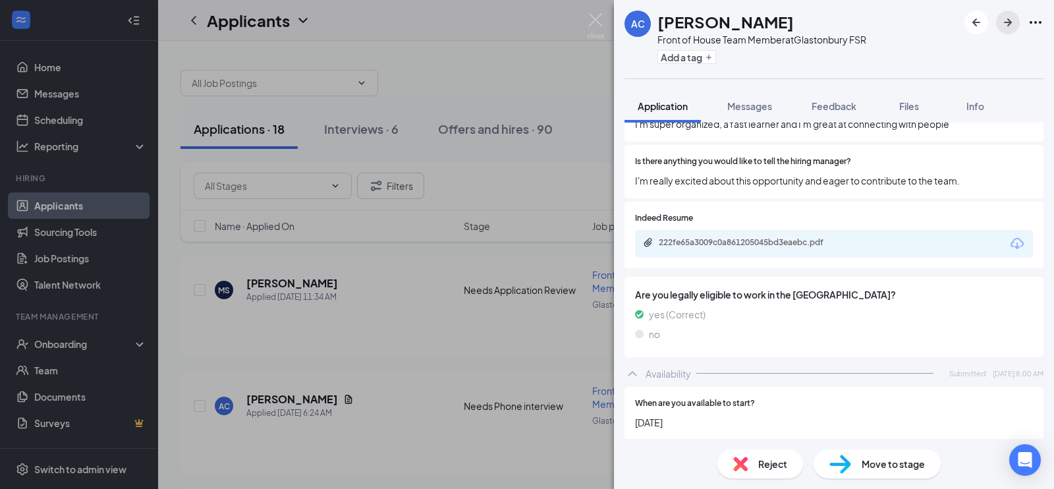
scroll to position [733, 0]
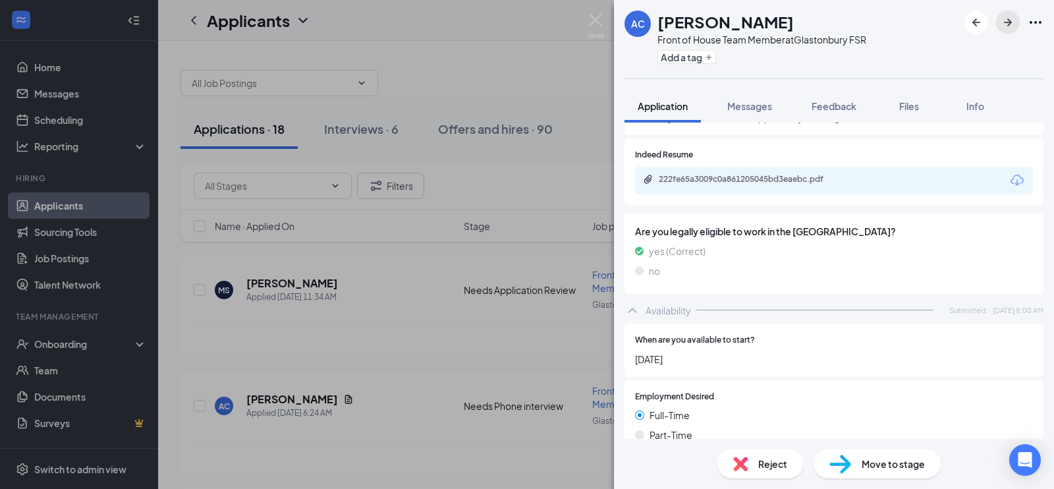
click at [1006, 28] on icon "ArrowRight" at bounding box center [1008, 22] width 16 height 16
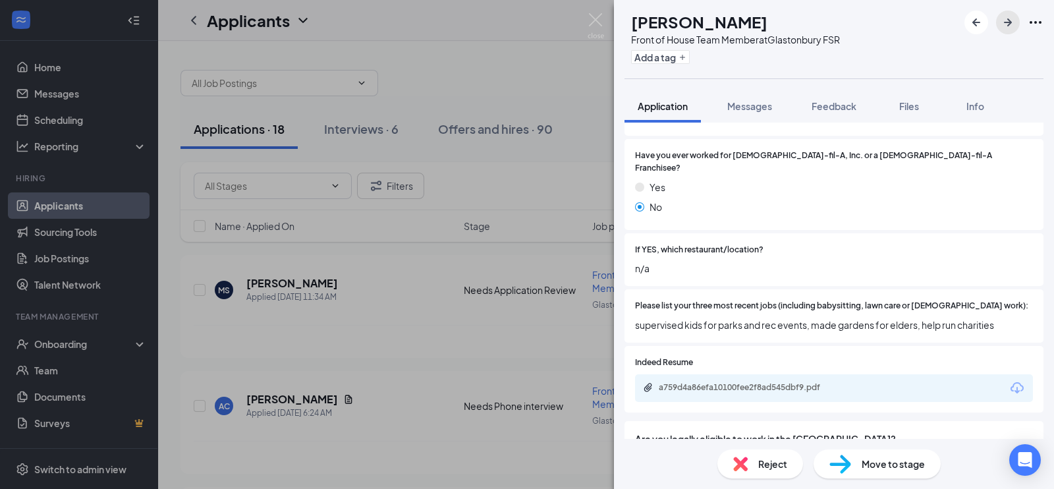
scroll to position [362, 0]
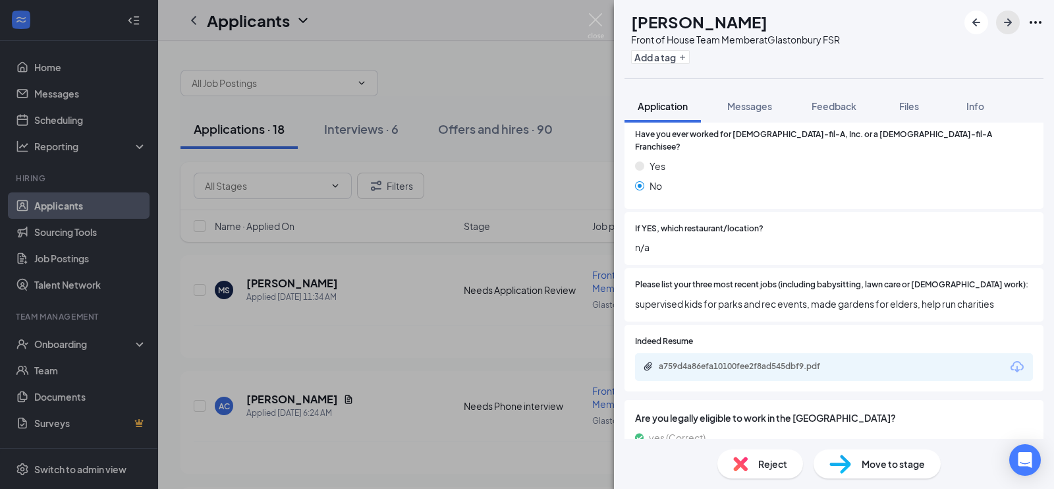
click at [1004, 31] on button "button" at bounding box center [1008, 23] width 24 height 24
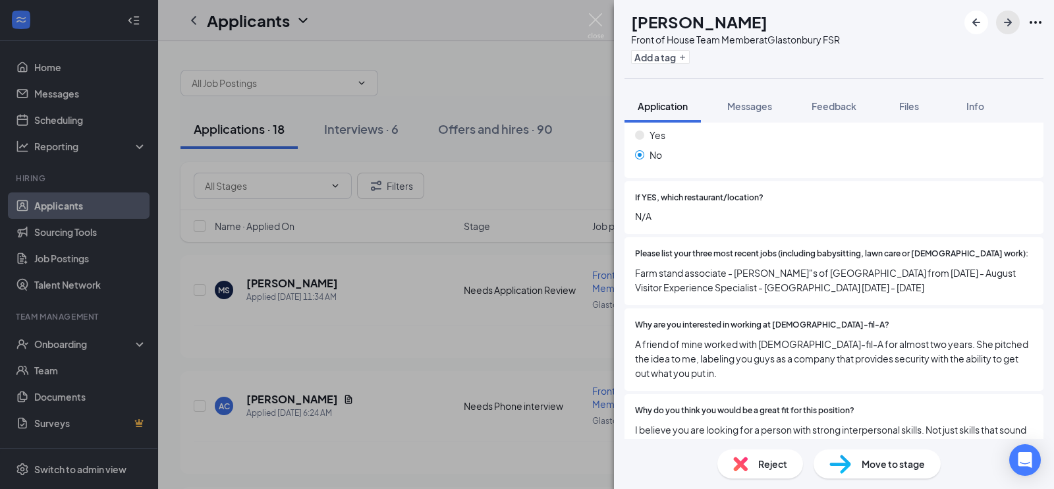
scroll to position [415, 0]
